Goal: Navigation & Orientation: Find specific page/section

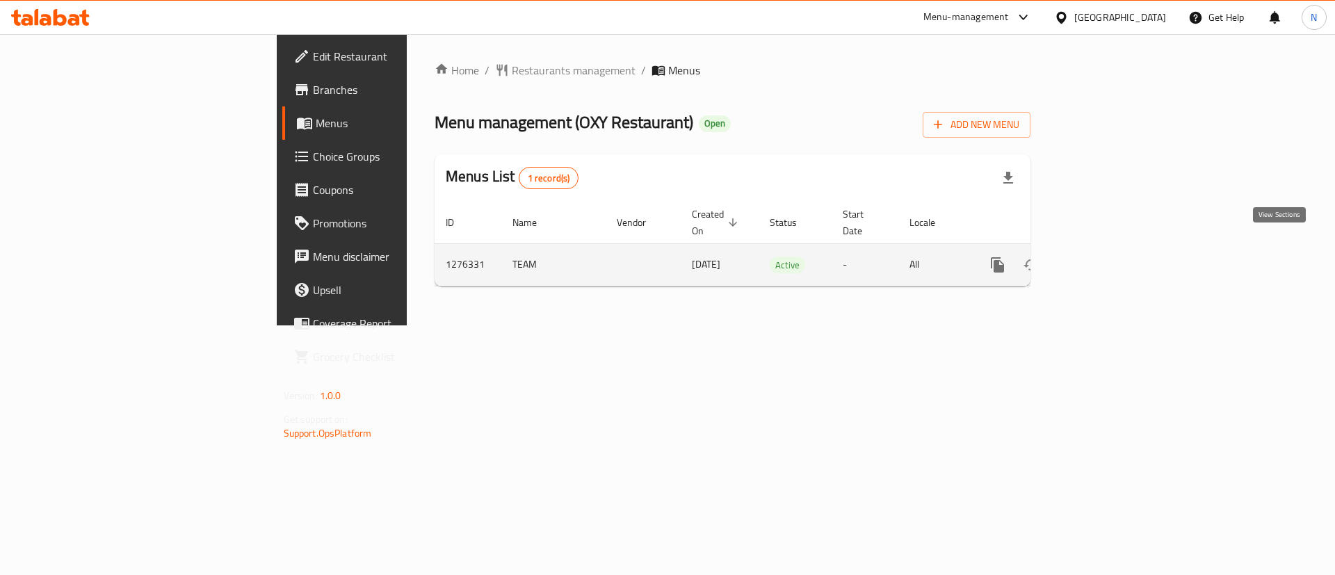
click at [1115, 255] on link "enhanced table" at bounding box center [1098, 264] width 33 height 33
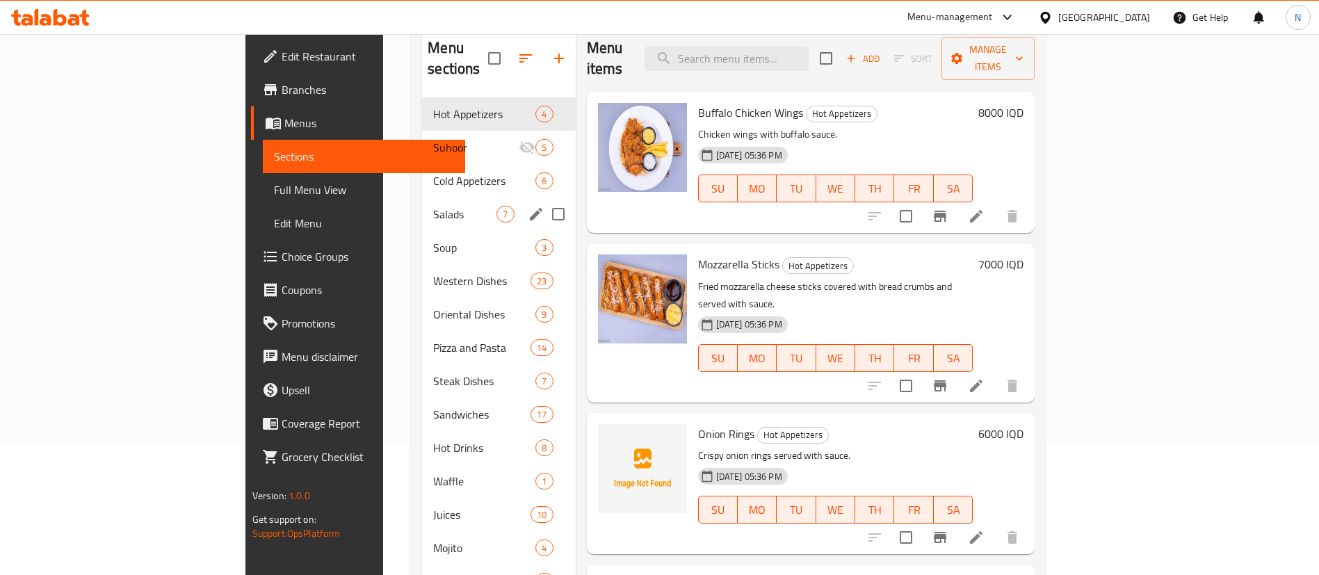
scroll to position [120, 0]
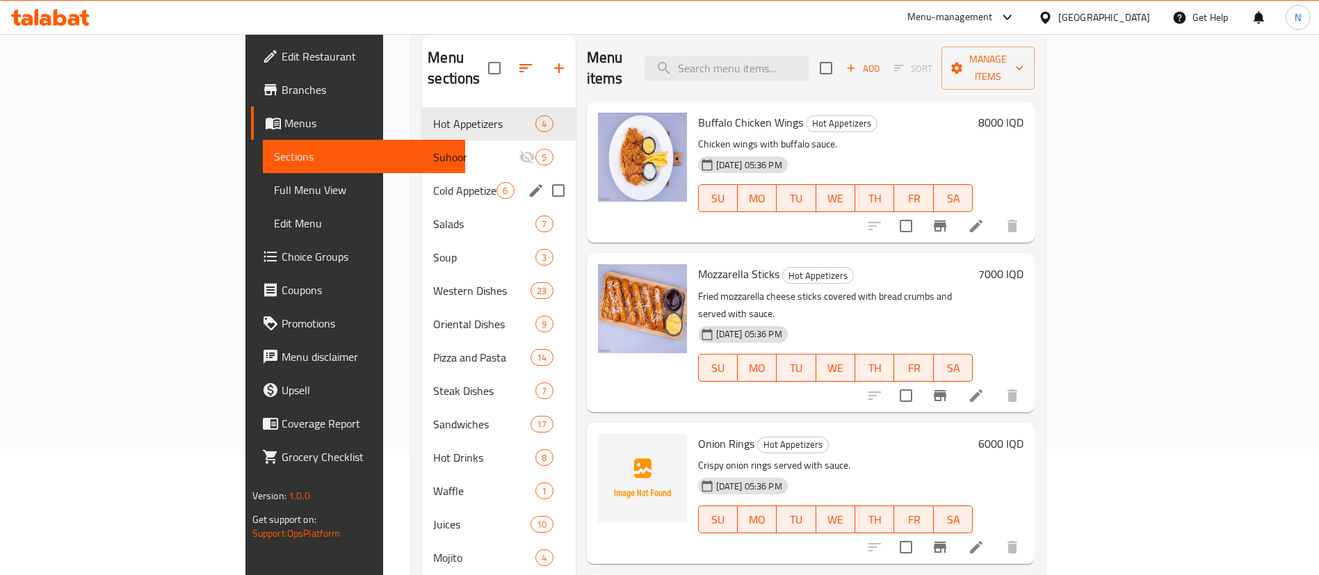
click at [422, 182] on div "Cold Appetizers 6" at bounding box center [498, 190] width 153 height 33
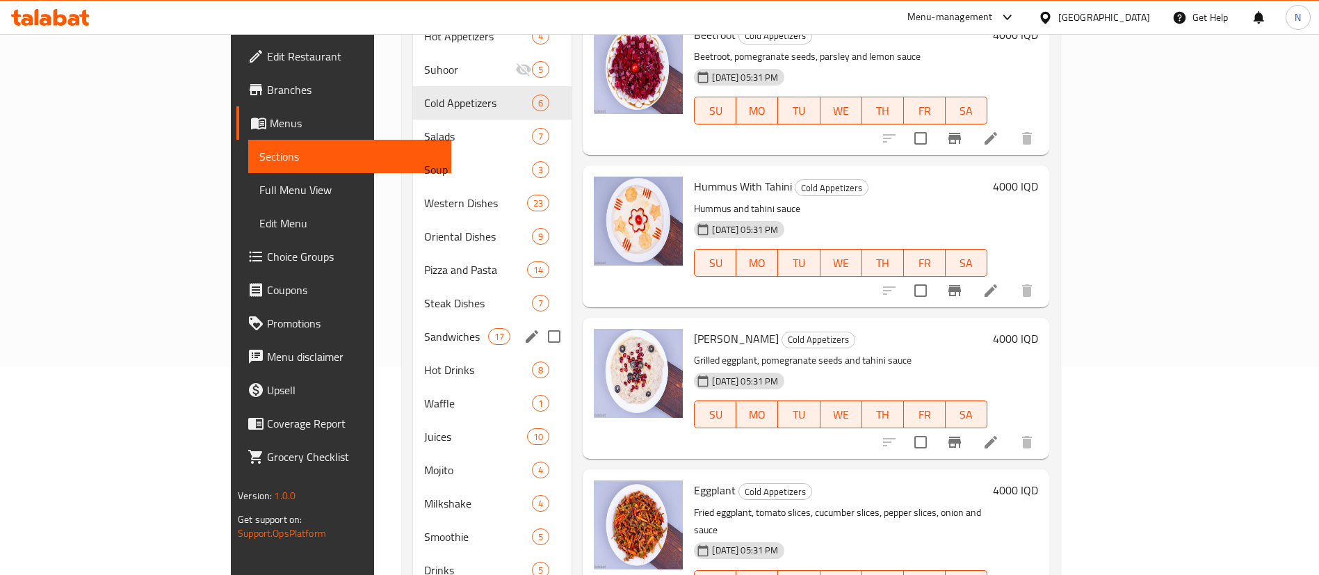
click at [413, 320] on div "Sandwiches 17" at bounding box center [492, 336] width 159 height 33
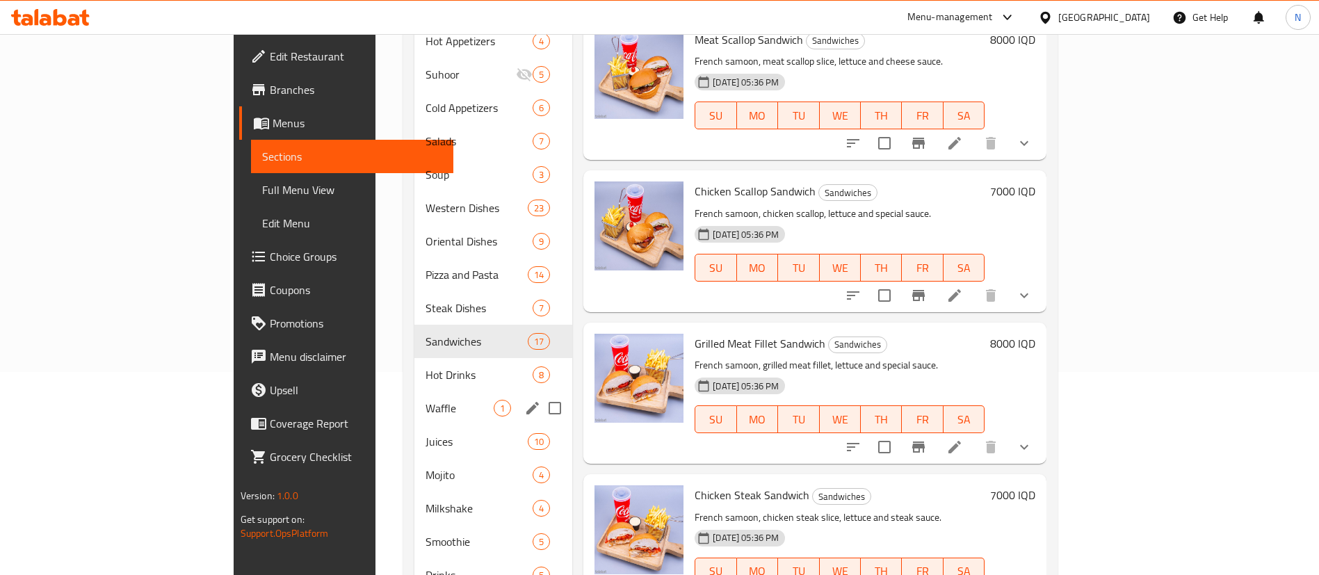
scroll to position [243, 0]
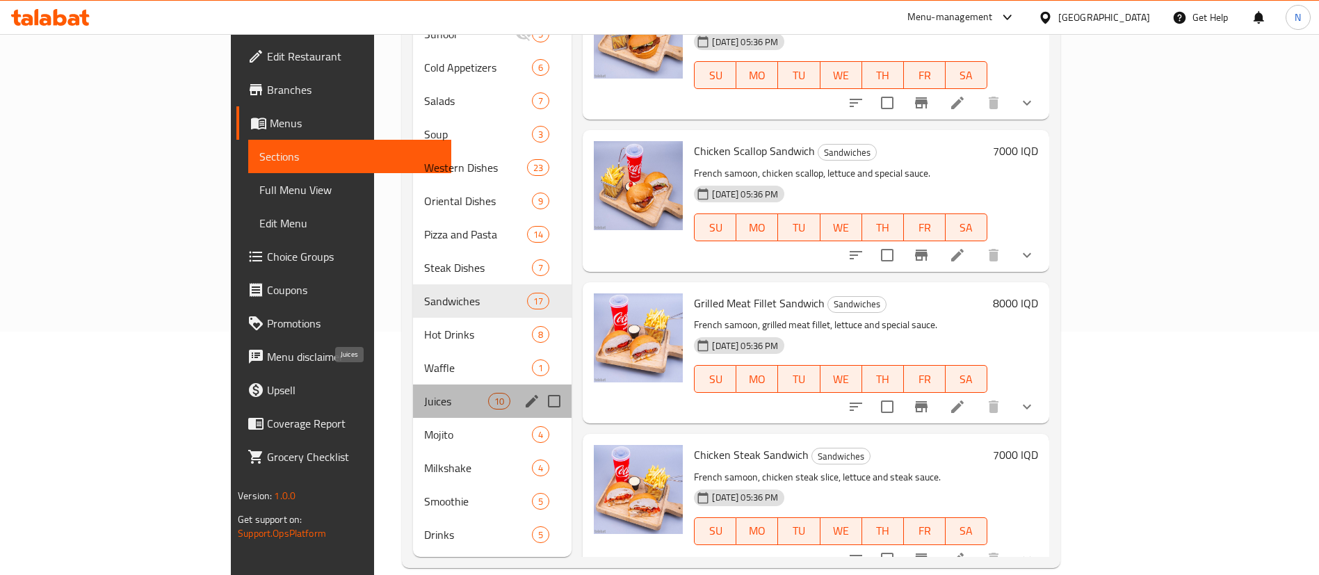
click at [424, 393] on span "Juices" at bounding box center [456, 401] width 65 height 17
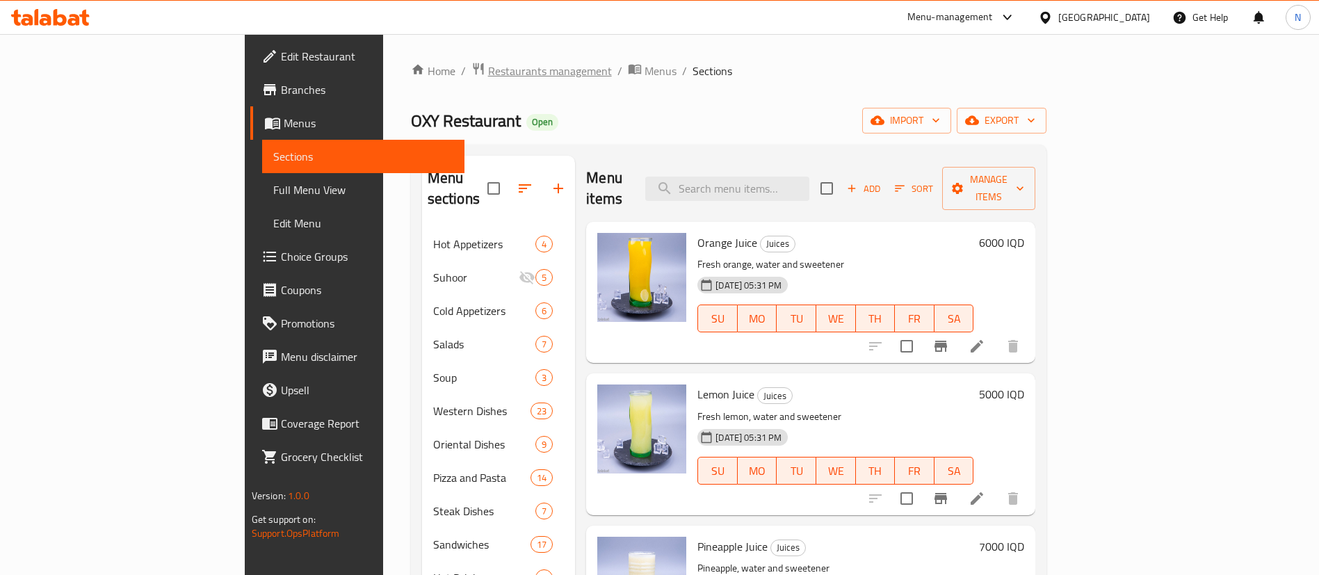
click at [488, 72] on span "Restaurants management" at bounding box center [550, 71] width 124 height 17
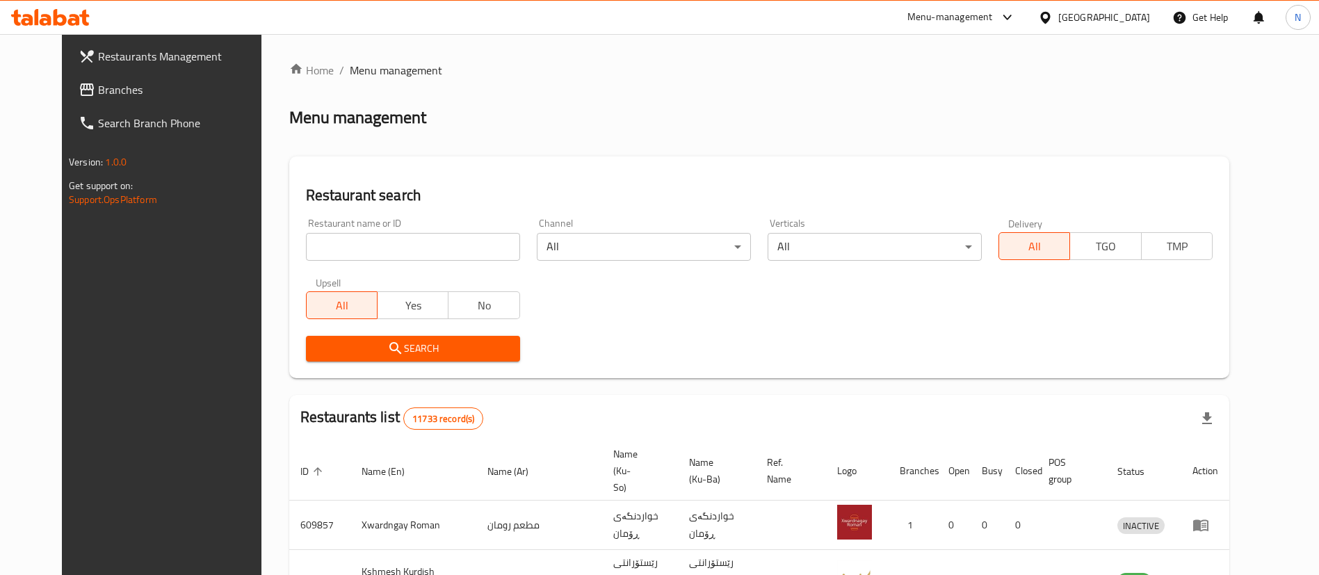
click at [469, 241] on div at bounding box center [659, 287] width 1319 height 575
click at [469, 241] on input "search" at bounding box center [413, 247] width 214 height 28
type input "laila"
click button "Search" at bounding box center [413, 349] width 214 height 26
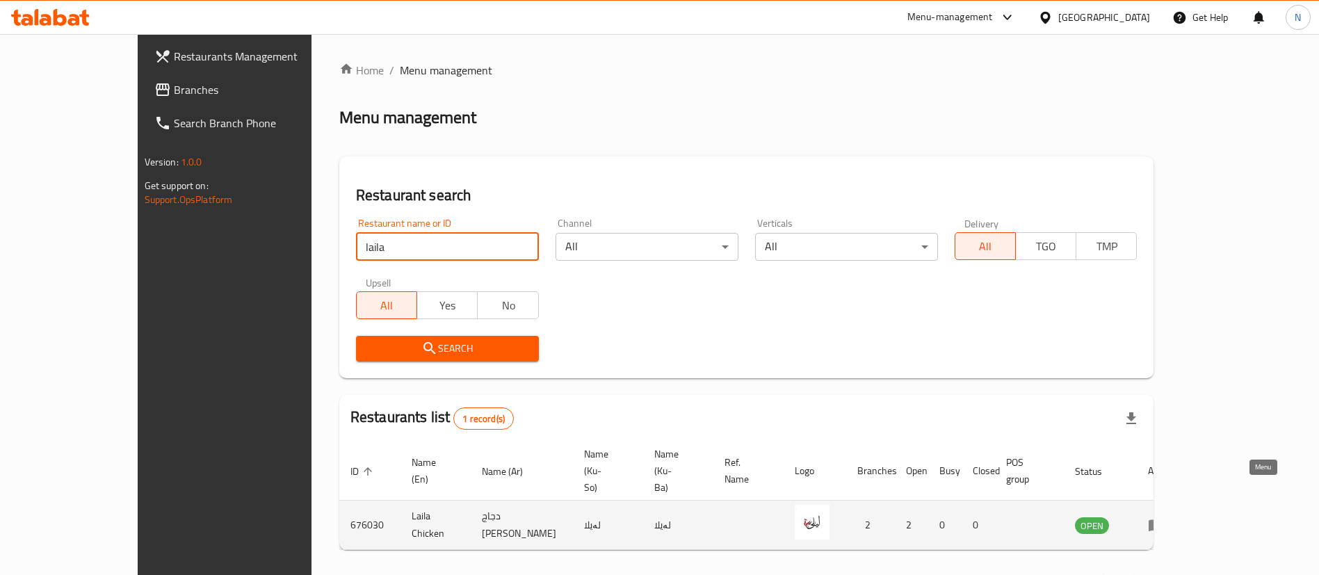
click at [1165, 517] on icon "enhanced table" at bounding box center [1156, 525] width 17 height 17
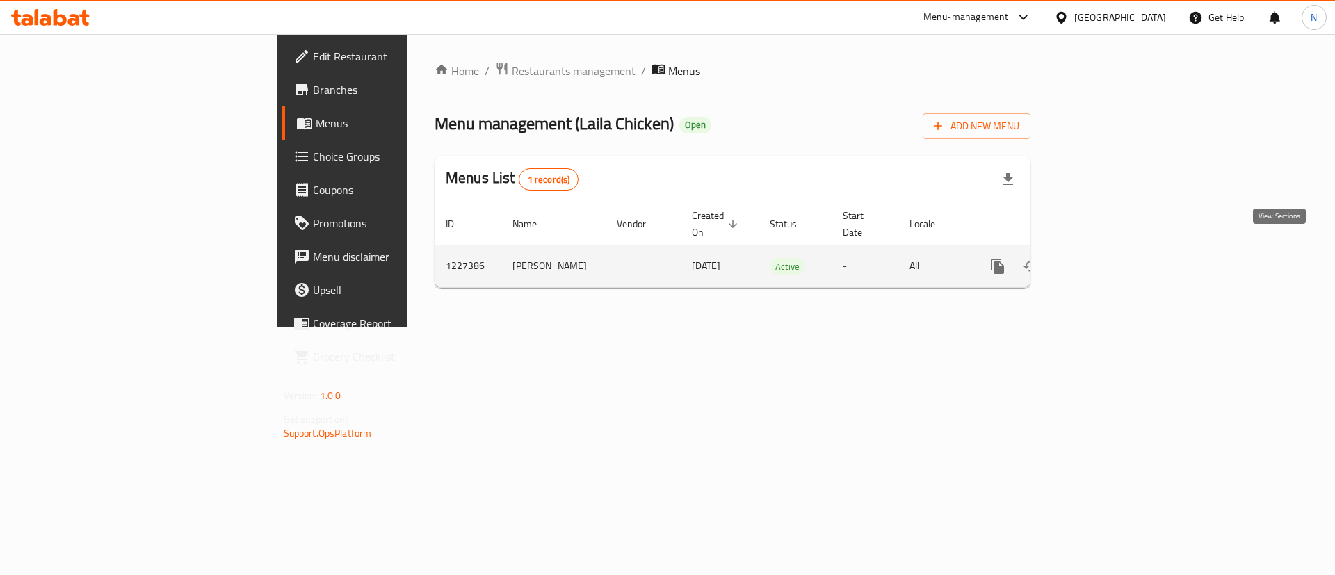
click at [1107, 258] on icon "enhanced table" at bounding box center [1098, 266] width 17 height 17
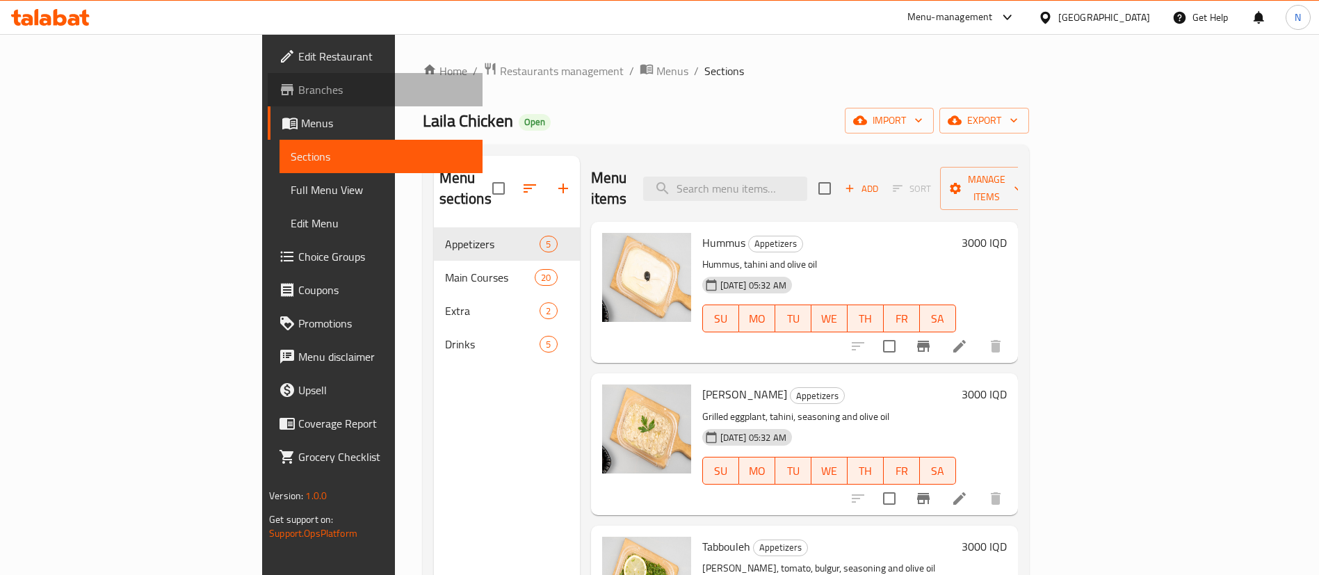
click at [298, 83] on span "Branches" at bounding box center [384, 89] width 173 height 17
